Goal: Task Accomplishment & Management: Use online tool/utility

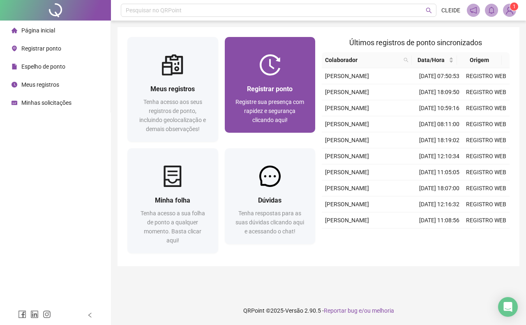
click at [249, 87] on span "Registrar ponto" at bounding box center [270, 89] width 46 height 8
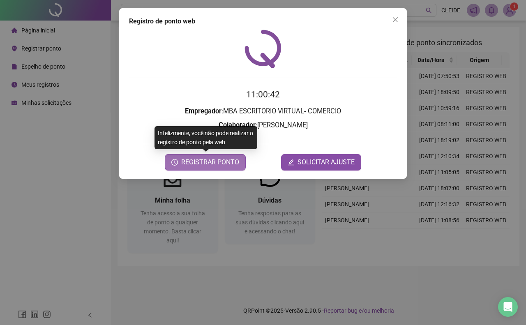
click at [217, 160] on span "REGISTRAR PONTO" at bounding box center [210, 162] width 58 height 10
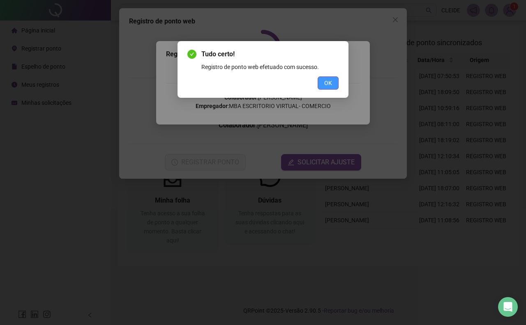
click at [318, 83] on button "OK" at bounding box center [328, 82] width 21 height 13
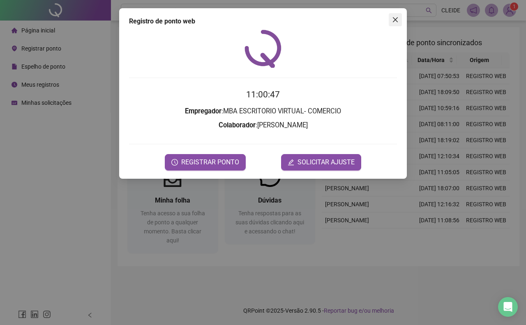
click at [395, 19] on icon "close" at bounding box center [395, 19] width 5 height 5
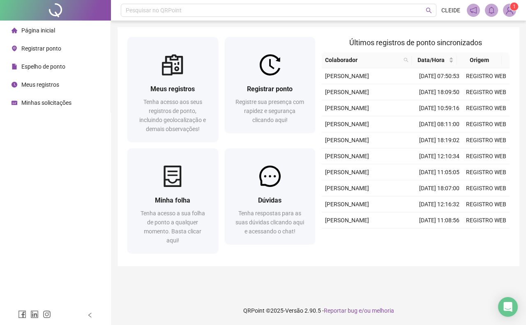
click at [60, 85] on li "Meus registros" at bounding box center [55, 84] width 107 height 16
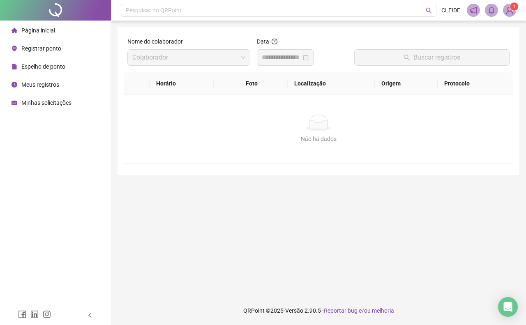
click at [288, 51] on div at bounding box center [285, 57] width 57 height 16
click at [296, 37] on div "Data" at bounding box center [302, 43] width 91 height 12
click at [290, 62] on input at bounding box center [281, 58] width 39 height 10
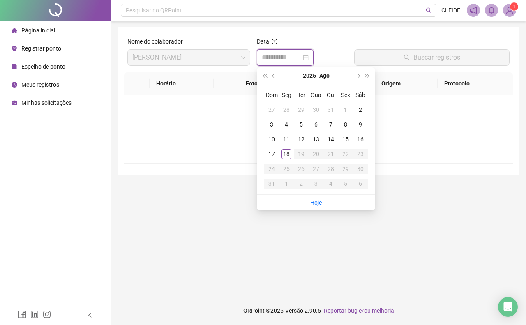
type input "**********"
click at [284, 156] on div "18" at bounding box center [286, 154] width 10 height 10
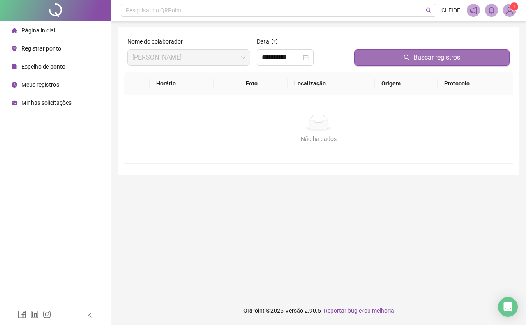
click at [399, 58] on button "Buscar registros" at bounding box center [431, 57] width 155 height 16
